Goal: Information Seeking & Learning: Learn about a topic

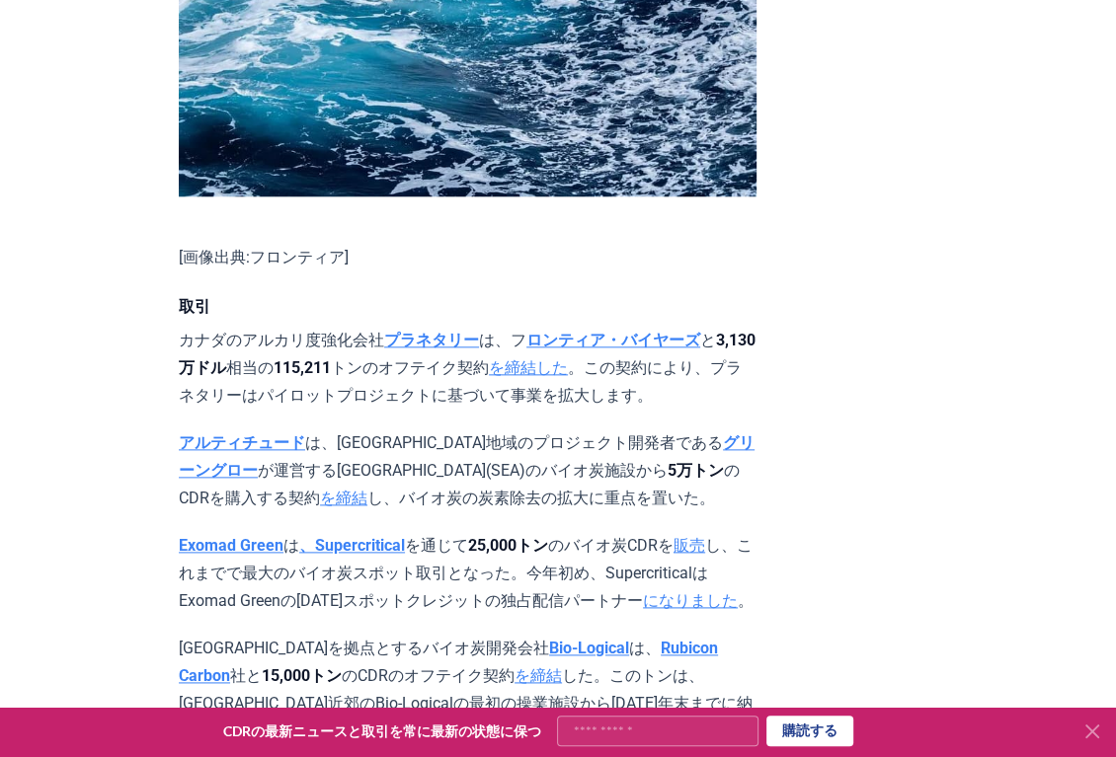
scroll to position [1426, 0]
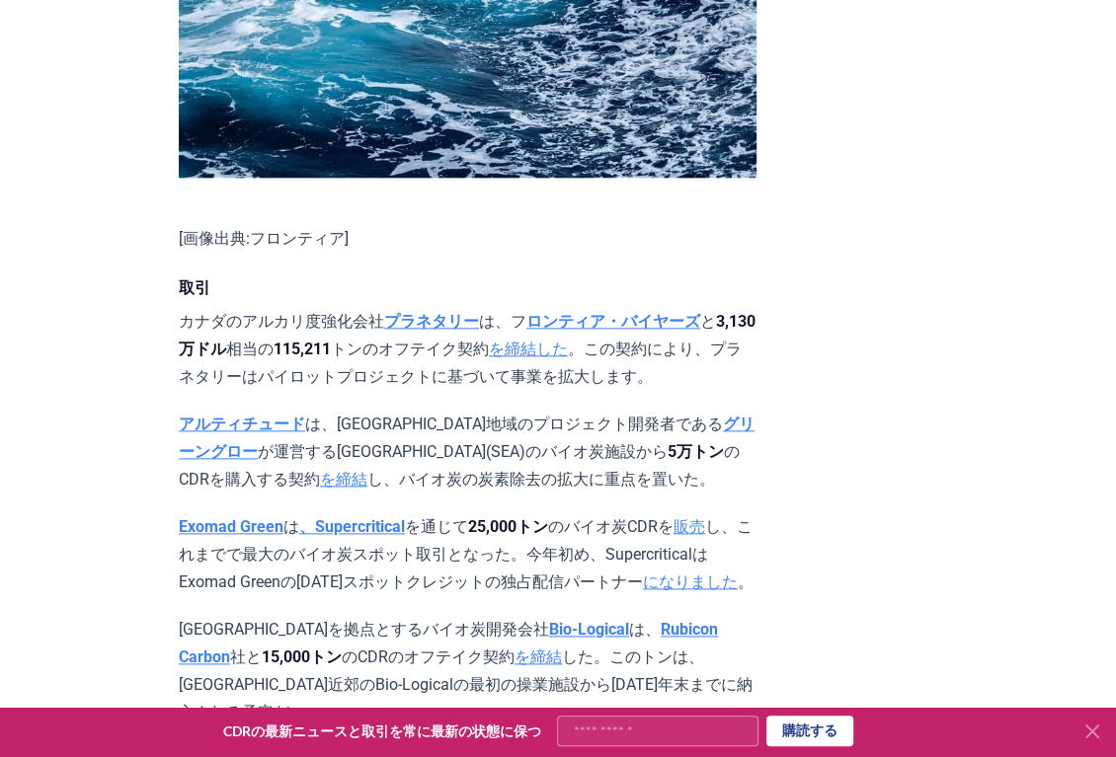
drag, startPoint x: 1004, startPoint y: 184, endPoint x: 981, endPoint y: 180, distance: 23.1
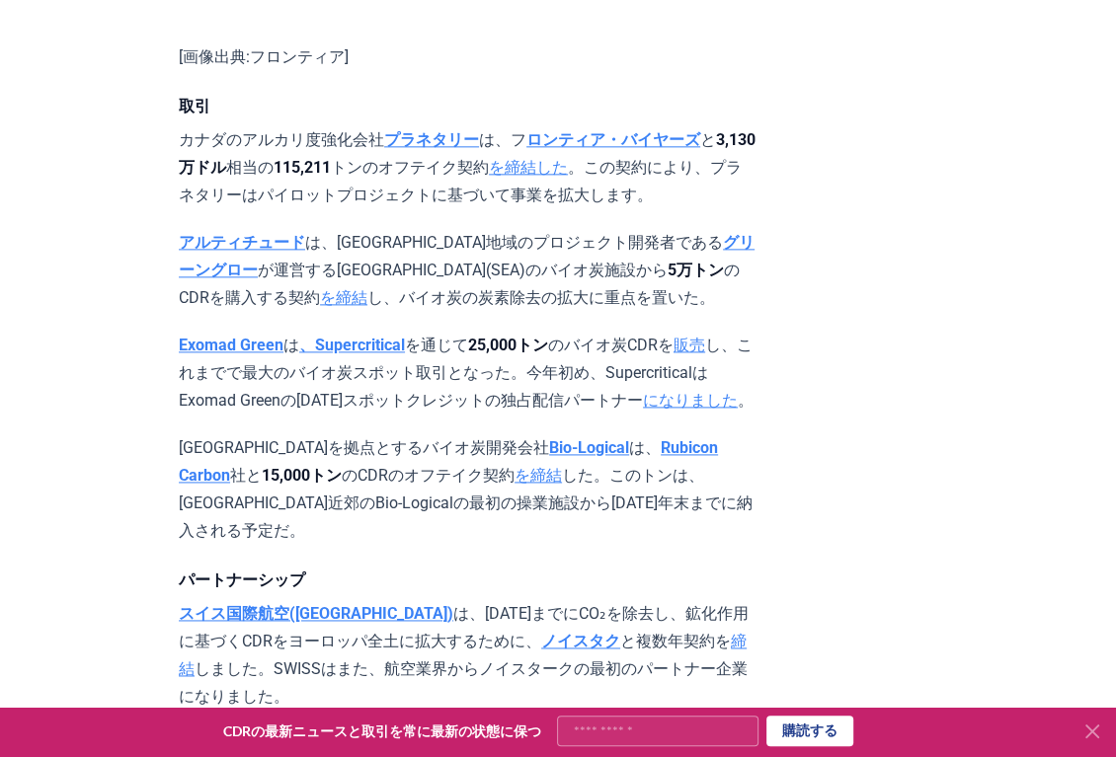
scroll to position [1645, 0]
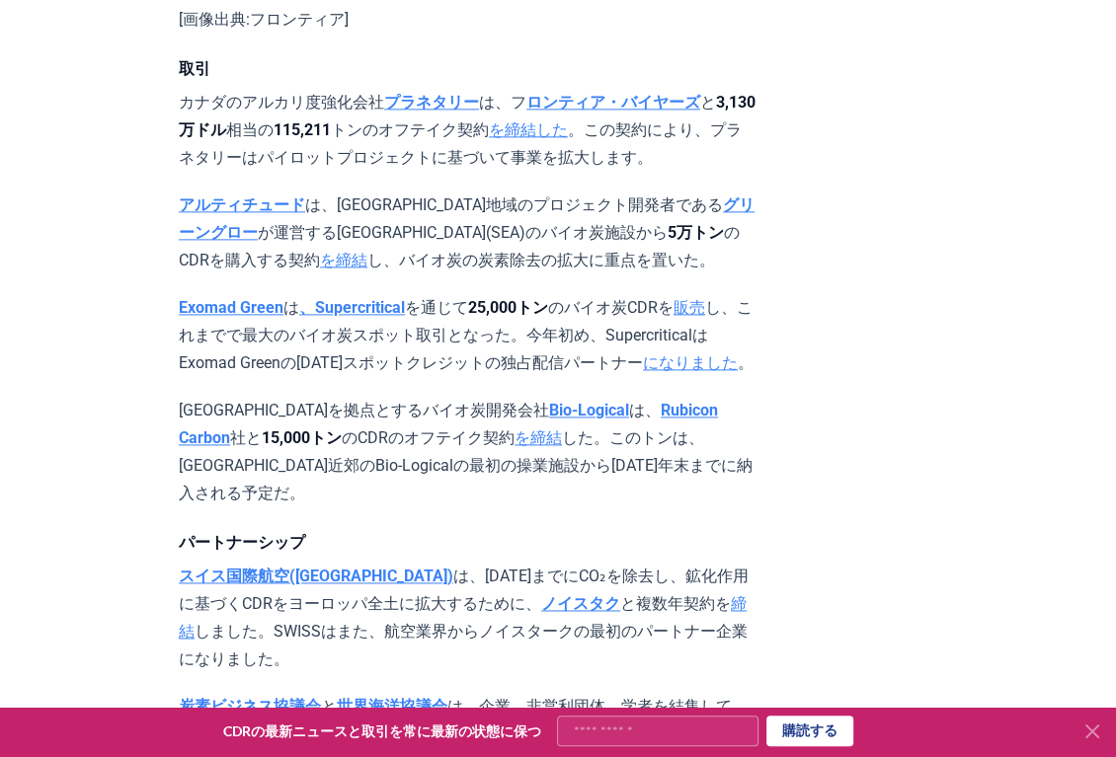
drag, startPoint x: 943, startPoint y: 221, endPoint x: 932, endPoint y: 221, distance: 10.9
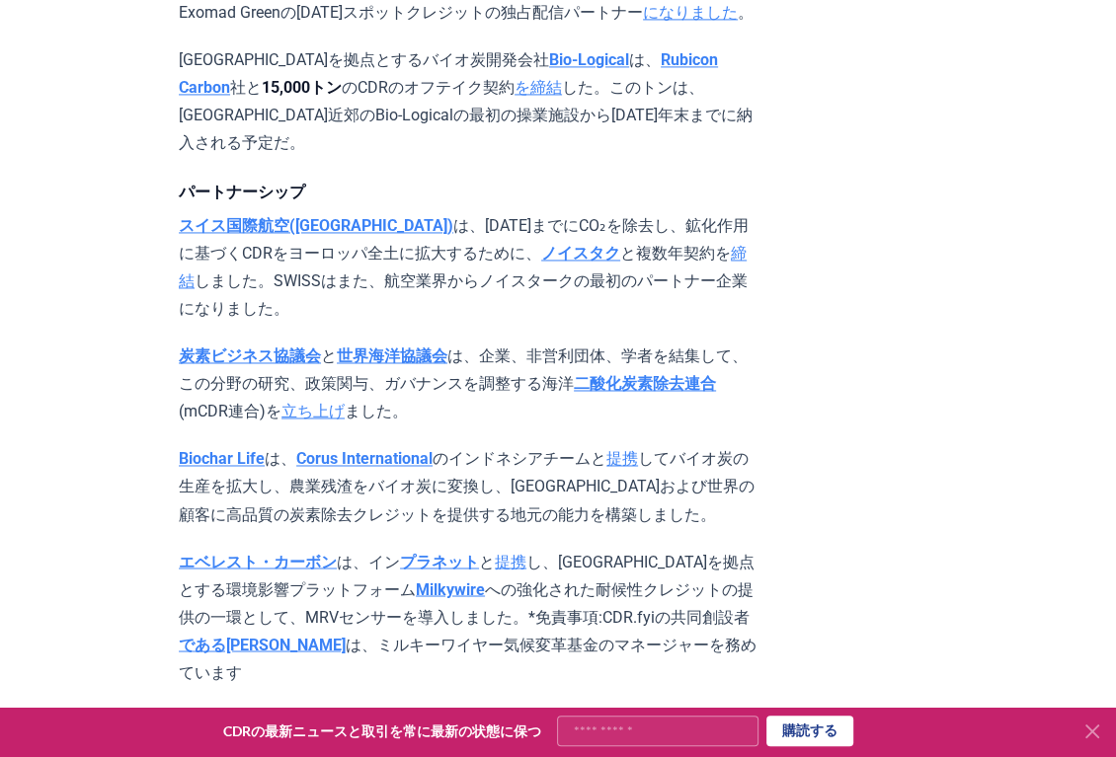
scroll to position [2084, 0]
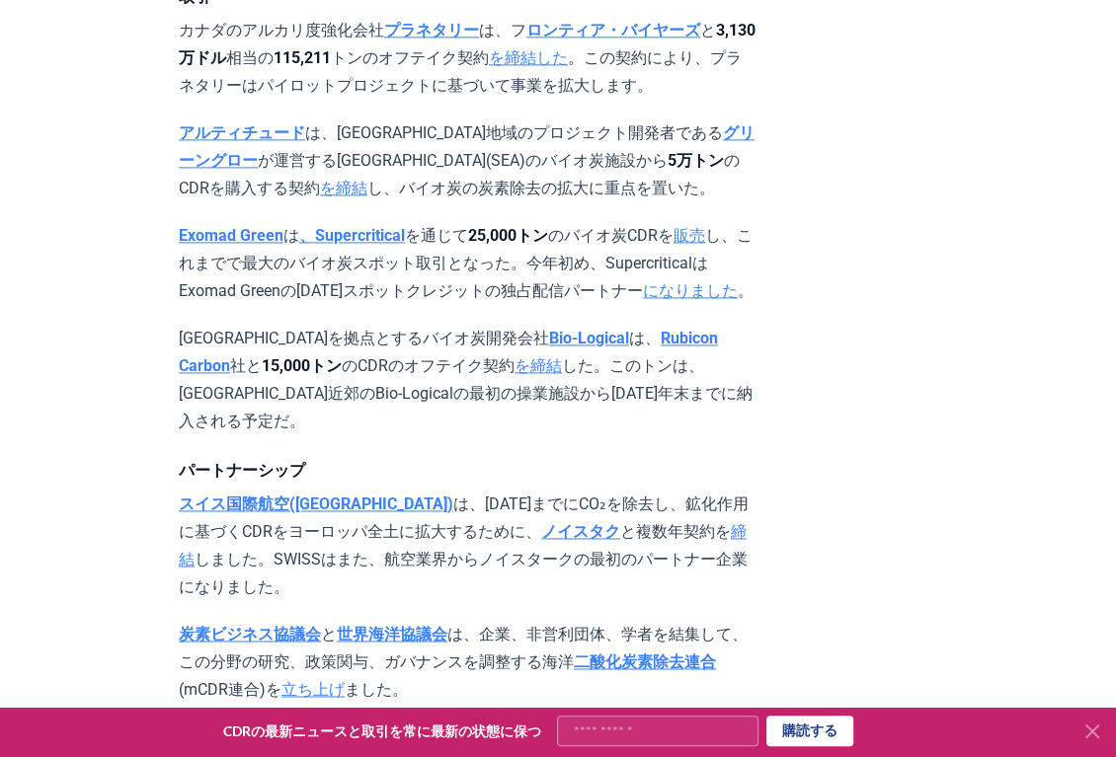
scroll to position [1755, 0]
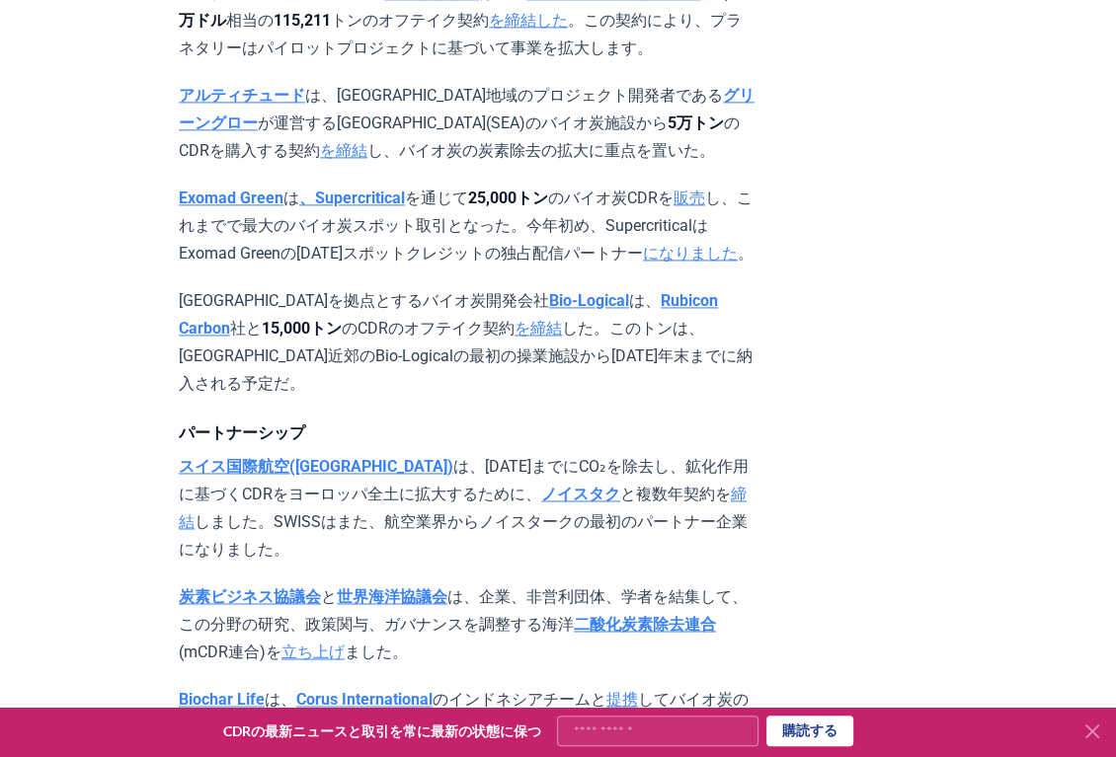
drag, startPoint x: 876, startPoint y: 178, endPoint x: 875, endPoint y: 193, distance: 14.8
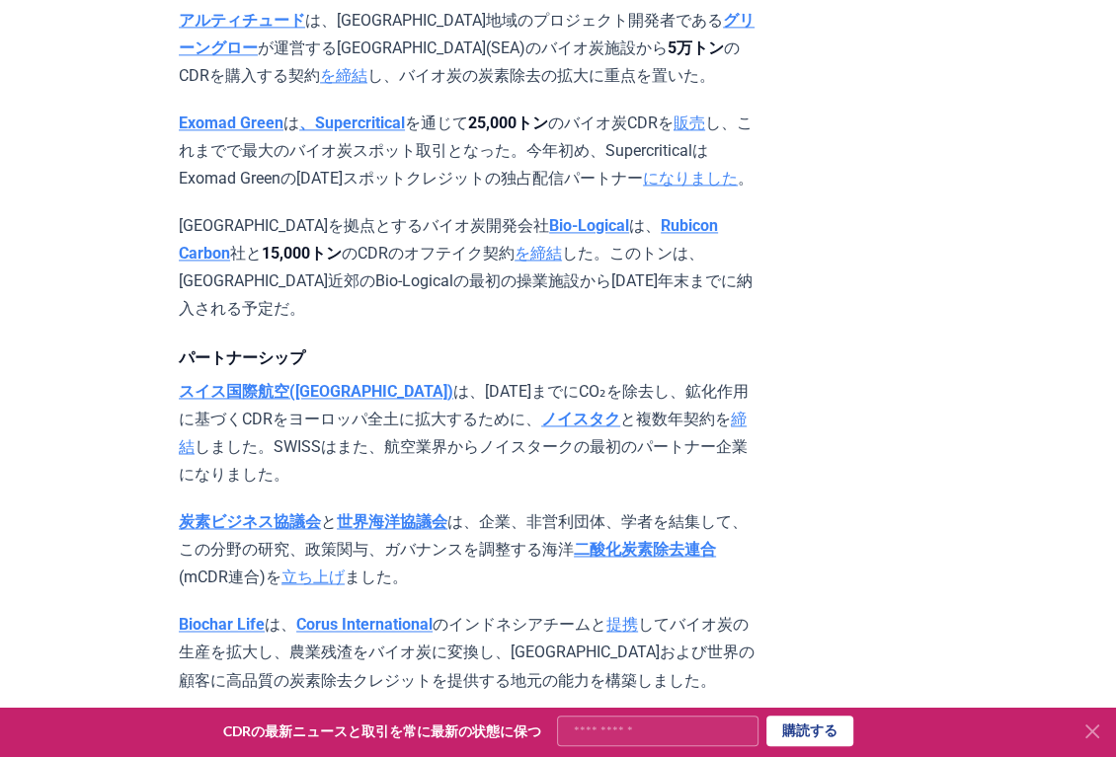
scroll to position [1864, 0]
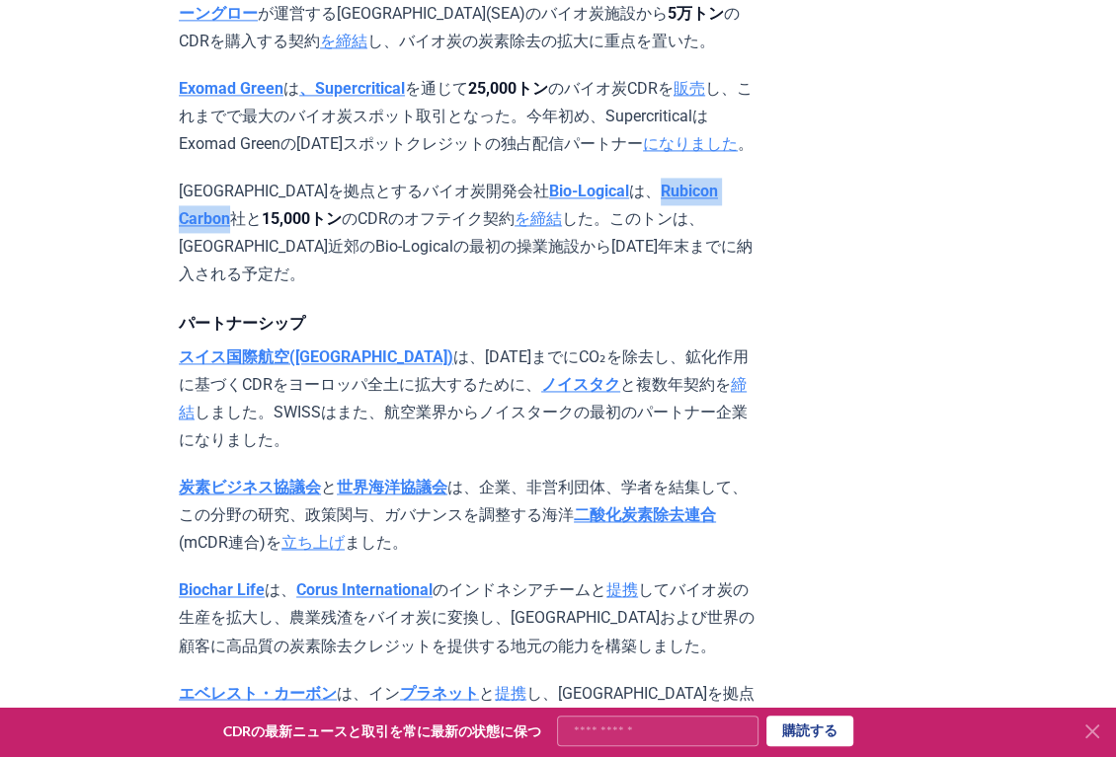
drag, startPoint x: 515, startPoint y: 120, endPoint x: 642, endPoint y: 132, distance: 126.9
click at [642, 178] on p "ケニアを拠点とするバイオ炭開発会社 Bio-Logical は、 Rubicon Carbon 社と 15,000トン のCDRのオフテイク契約 を締結 した…" at bounding box center [468, 233] width 578 height 111
copy strong "Rubicon Carbon"
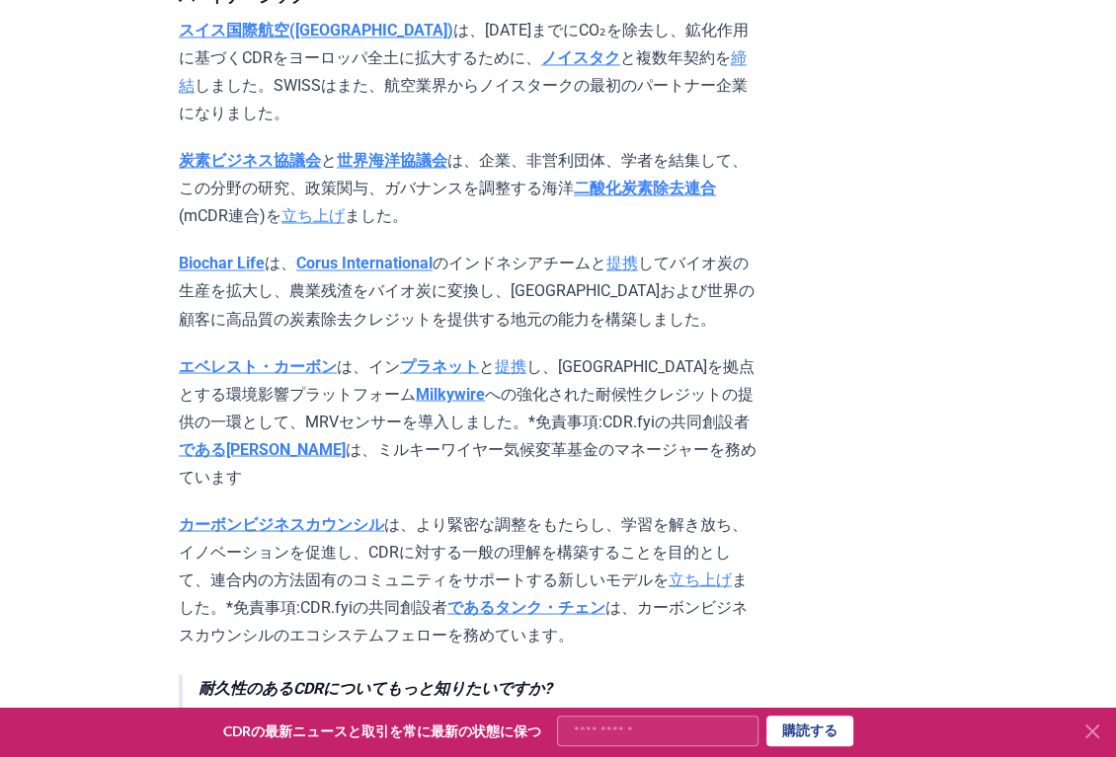
scroll to position [2194, 0]
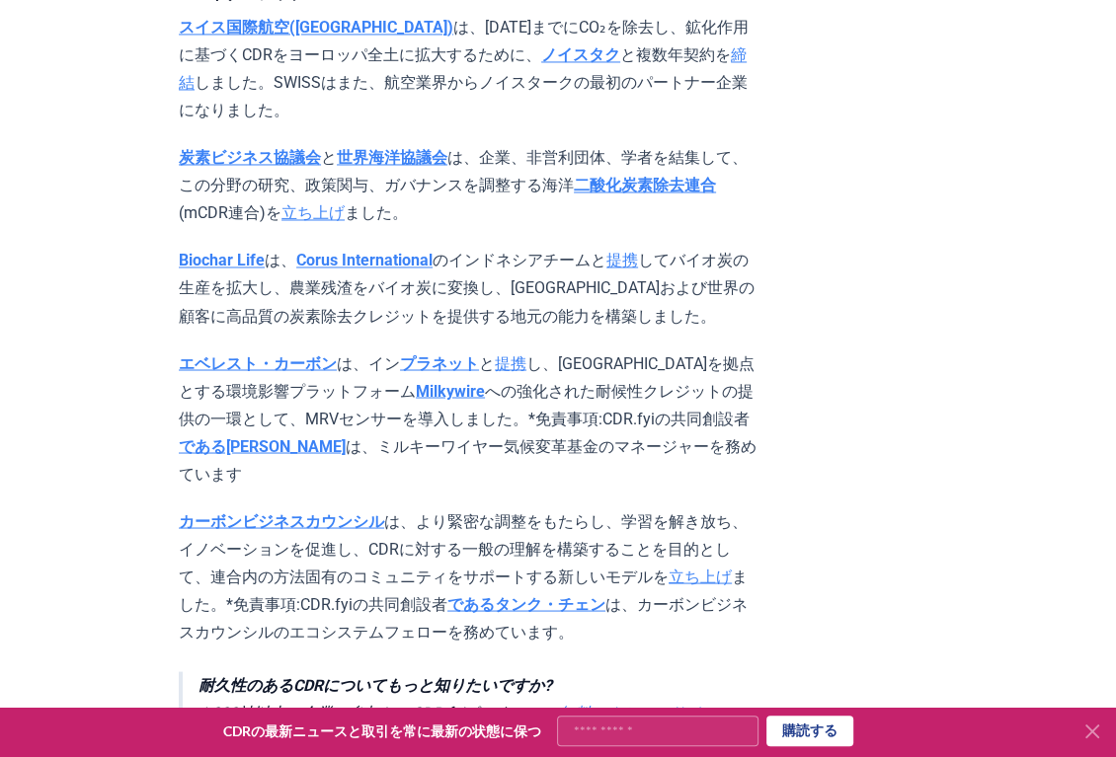
drag, startPoint x: 782, startPoint y: 314, endPoint x: 848, endPoint y: 235, distance: 103.0
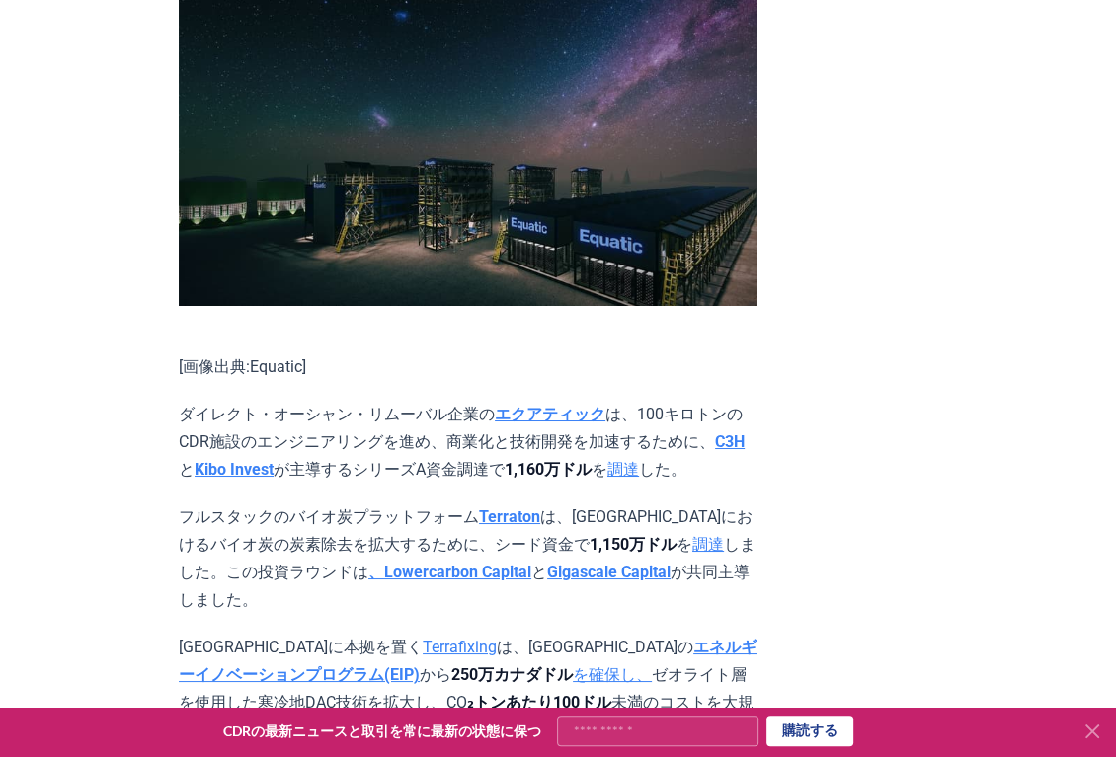
scroll to position [4717, 0]
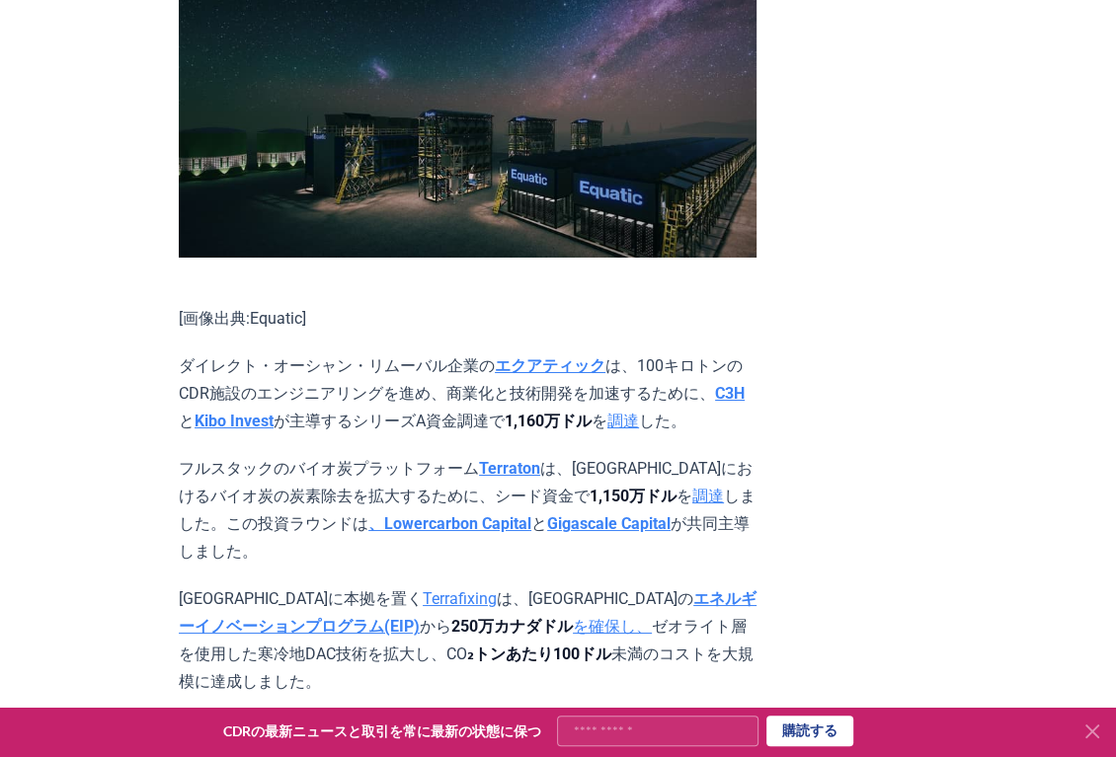
drag, startPoint x: 824, startPoint y: 188, endPoint x: 822, endPoint y: 200, distance: 13.0
drag, startPoint x: 822, startPoint y: 200, endPoint x: 810, endPoint y: 148, distance: 53.7
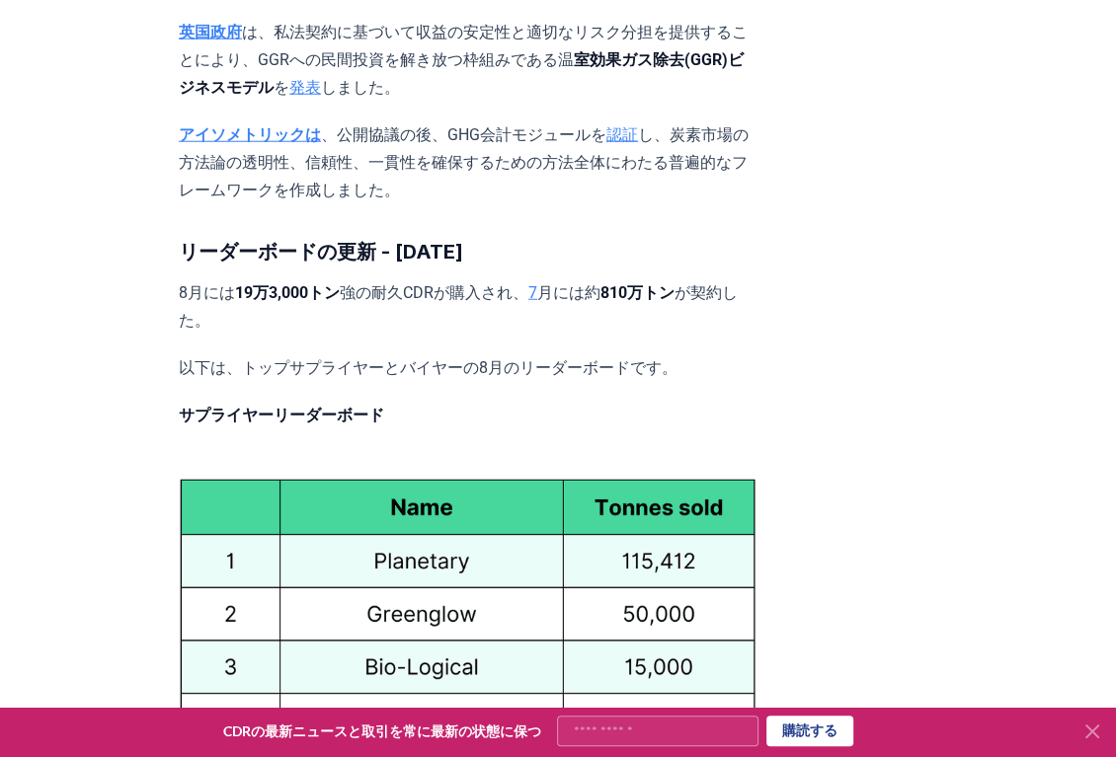
scroll to position [8776, 0]
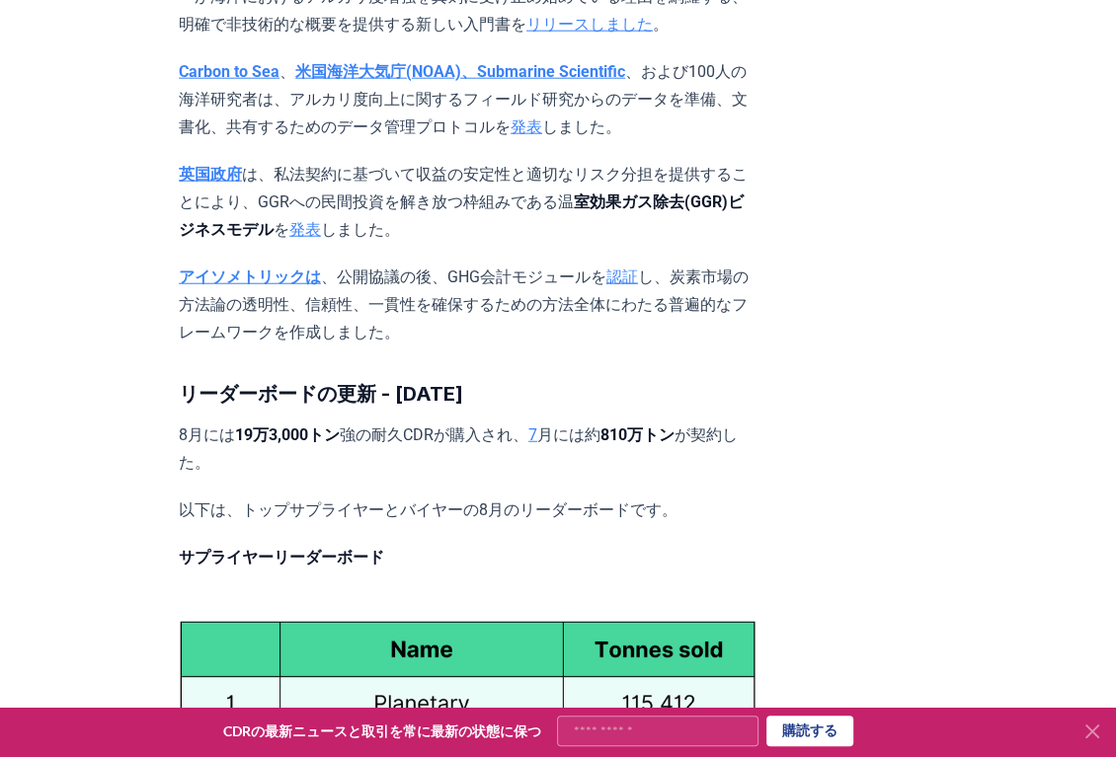
scroll to position [8228, 0]
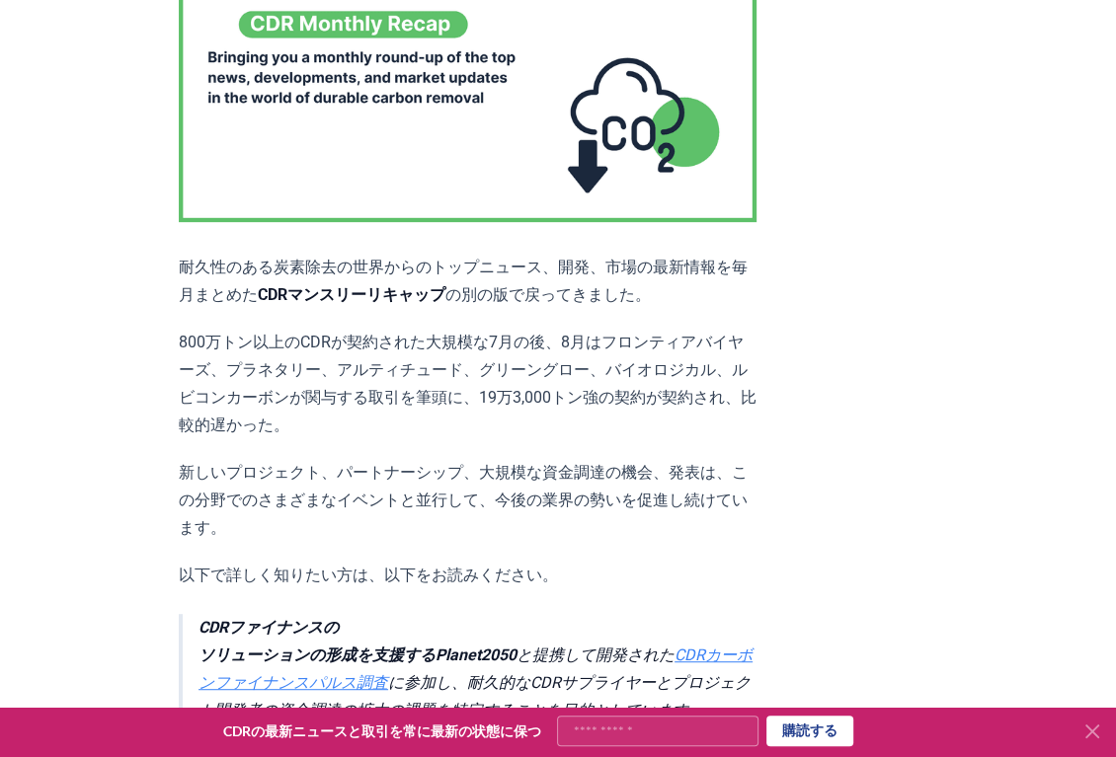
scroll to position [0, 0]
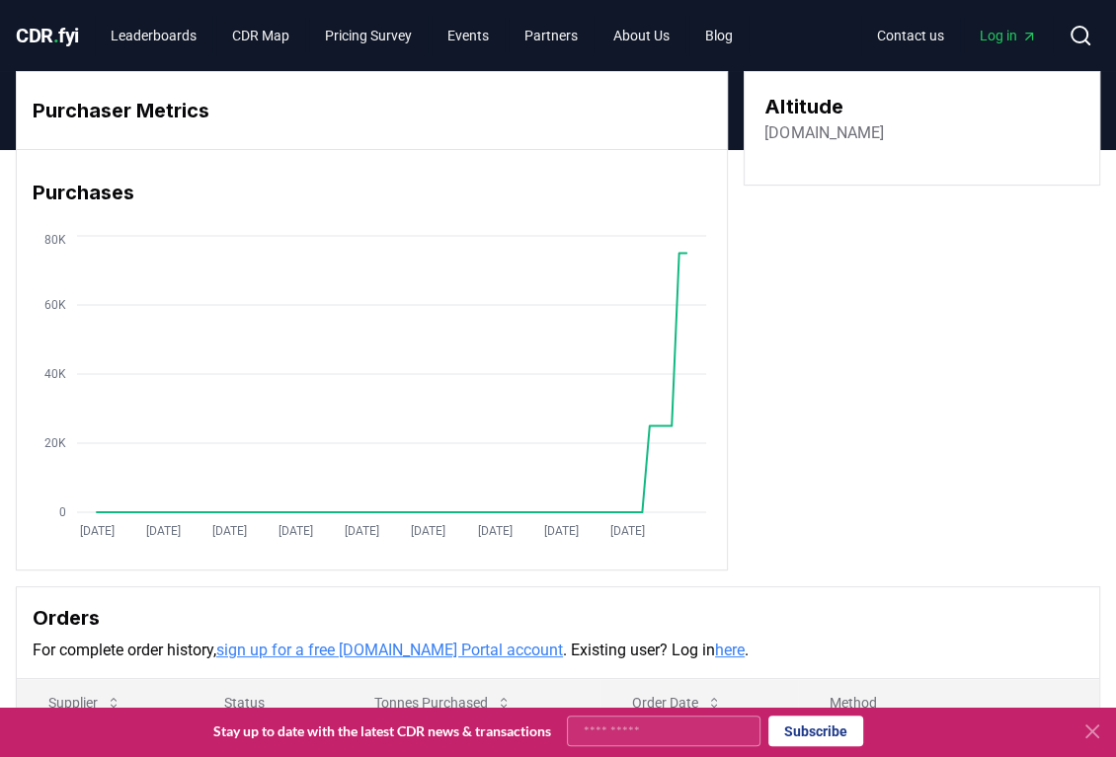
click at [830, 132] on link "altitudecarbon.com" at bounding box center [823, 133] width 118 height 24
